Goal: Task Accomplishment & Management: Use online tool/utility

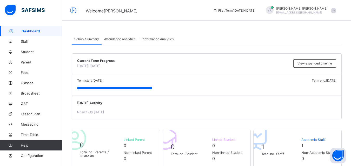
click at [336, 11] on span at bounding box center [333, 10] width 5 height 5
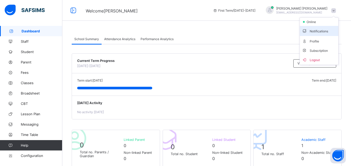
click at [322, 34] on span "Notifications" at bounding box center [319, 31] width 34 height 6
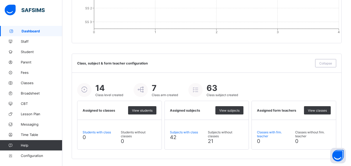
scroll to position [571, 0]
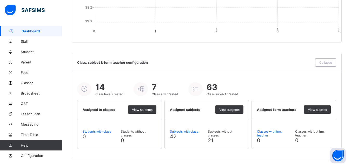
click at [143, 88] on icon at bounding box center [140, 89] width 9 height 8
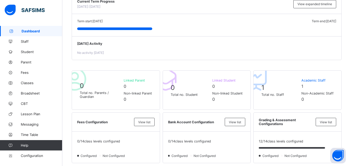
scroll to position [4, 0]
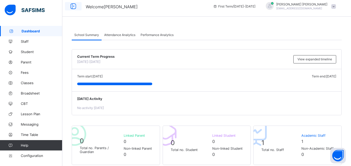
click at [74, 6] on icon at bounding box center [73, 7] width 9 height 8
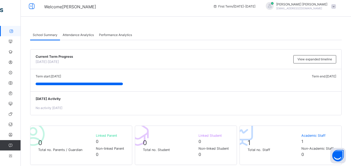
click at [140, 13] on div "Welcome [DEMOGRAPHIC_DATA][PERSON_NAME] First Term / [DATE]-[DATE] [PERSON_NAME…" at bounding box center [175, 6] width 351 height 21
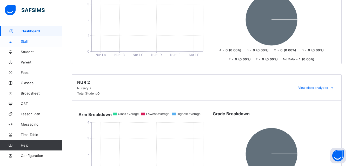
scroll to position [152, 0]
click at [21, 42] on span "Staff" at bounding box center [42, 41] width 42 height 4
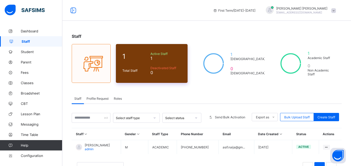
scroll to position [19, 0]
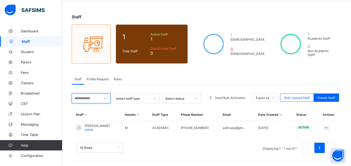
click at [110, 101] on input "text" at bounding box center [91, 99] width 39 height 10
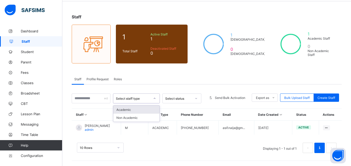
click at [138, 101] on div "Select staff type" at bounding box center [133, 99] width 34 height 4
click at [138, 101] on div "Select staff type" at bounding box center [131, 98] width 36 height 7
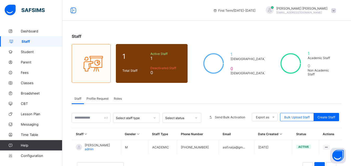
click at [336, 12] on span at bounding box center [333, 10] width 5 height 5
click at [323, 49] on li "Subscription" at bounding box center [319, 50] width 38 height 9
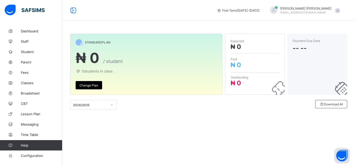
click at [91, 83] on div "Change Plan" at bounding box center [89, 85] width 26 height 8
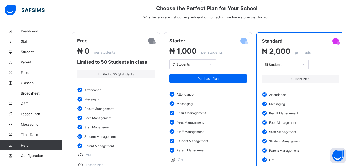
scroll to position [47, 0]
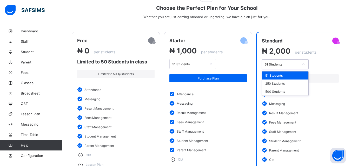
click at [295, 64] on div "51 Students" at bounding box center [282, 65] width 34 height 4
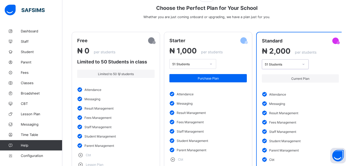
click at [295, 64] on div "51 Students" at bounding box center [282, 65] width 34 height 4
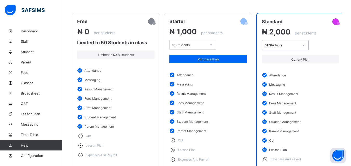
scroll to position [66, 0]
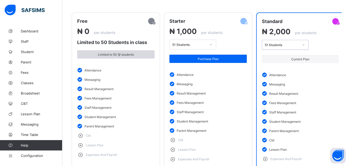
click at [119, 57] on div "Limited to 50 students" at bounding box center [115, 54] width 77 height 8
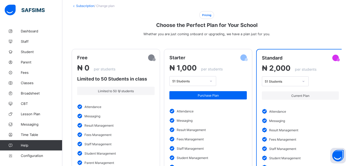
scroll to position [30, 0]
click at [301, 88] on div "Current Plan" at bounding box center [300, 96] width 77 height 16
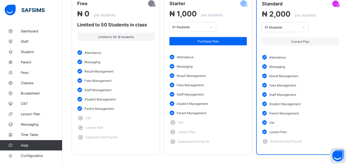
scroll to position [89, 0]
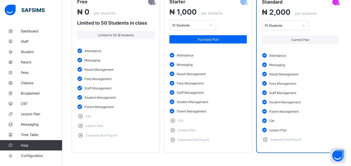
click at [84, 58] on img at bounding box center [80, 60] width 7 height 5
click at [28, 126] on span "Messaging" at bounding box center [42, 125] width 42 height 4
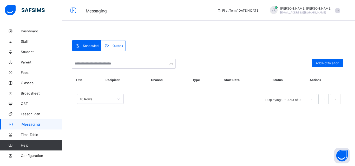
click at [111, 44] on span at bounding box center [108, 45] width 8 height 5
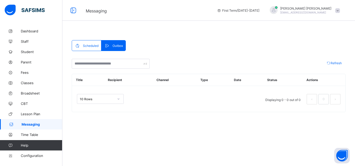
click at [85, 43] on div "Scheduled" at bounding box center [86, 46] width 29 height 10
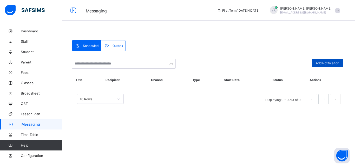
click at [322, 64] on span "Add Notification" at bounding box center [327, 63] width 23 height 4
select select "*"
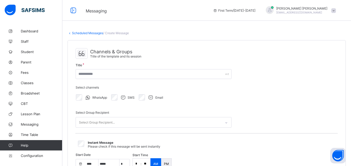
select select "****"
select select "*"
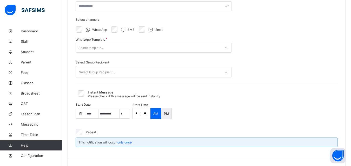
scroll to position [70, 0]
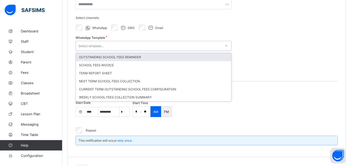
click at [96, 45] on div "Select template..." at bounding box center [90, 46] width 25 height 10
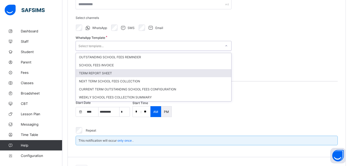
click at [103, 75] on div "TERM REPORT SHEET" at bounding box center [153, 73] width 155 height 8
type input "**********"
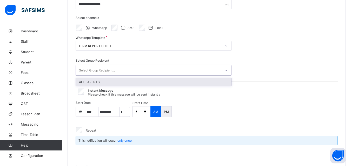
click at [103, 70] on div "Select Group Recipient..." at bounding box center [97, 71] width 36 height 10
click at [103, 83] on div "ALL PARENTS" at bounding box center [153, 82] width 155 height 8
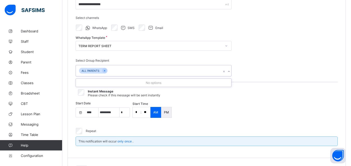
click at [174, 71] on div "ALL PARENTS" at bounding box center [148, 70] width 145 height 11
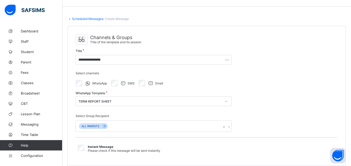
scroll to position [0, 0]
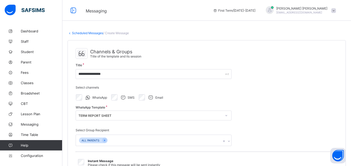
select select "**"
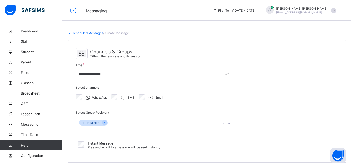
select select "**"
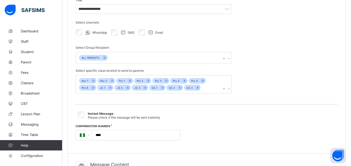
scroll to position [65, 0]
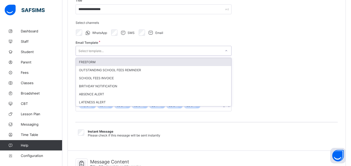
click at [126, 49] on div "Select template..." at bounding box center [148, 50] width 145 height 7
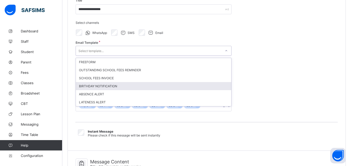
click at [99, 88] on div "BIRTHDAY NOTIFICATION" at bounding box center [153, 86] width 155 height 8
type input "**********"
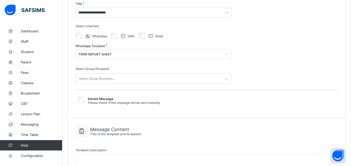
scroll to position [45, 0]
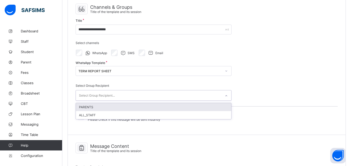
click at [112, 97] on div "Select Group Recipient..." at bounding box center [97, 96] width 36 height 10
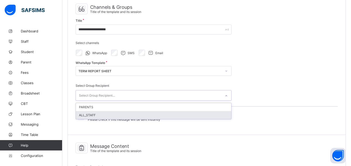
click at [102, 115] on div "ALL_STAFF" at bounding box center [153, 115] width 155 height 8
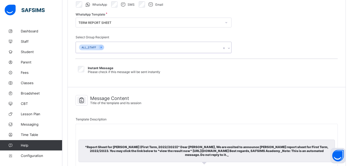
scroll to position [144, 0]
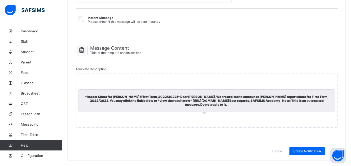
click at [209, 44] on div "Message Content Title of the template and its session" at bounding box center [207, 51] width 262 height 18
